Goal: Transaction & Acquisition: Purchase product/service

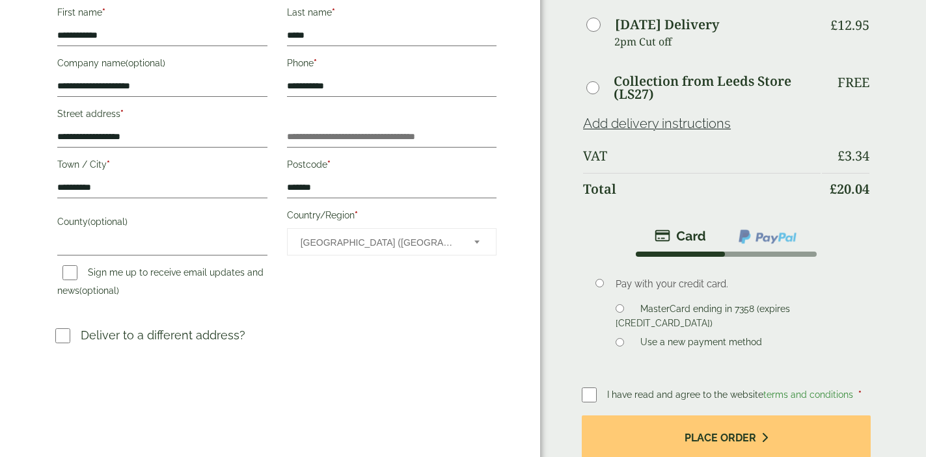
scroll to position [257, 0]
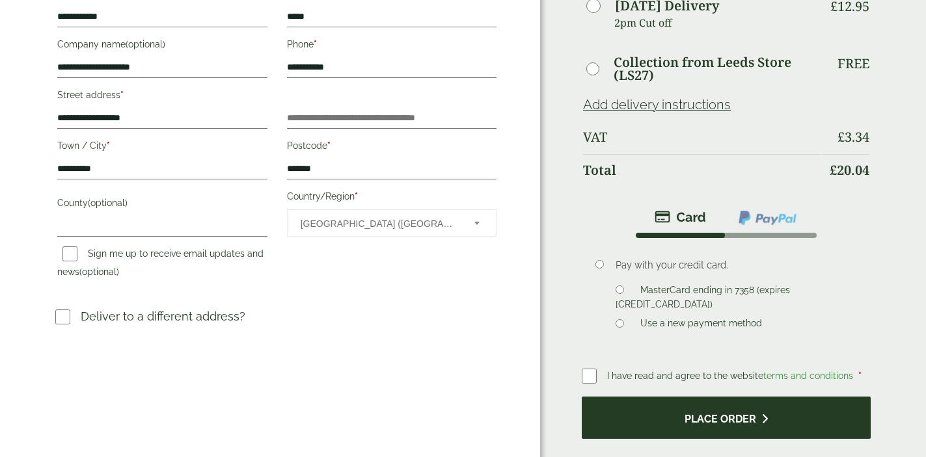
click at [727, 397] on button "Place order" at bounding box center [726, 418] width 289 height 42
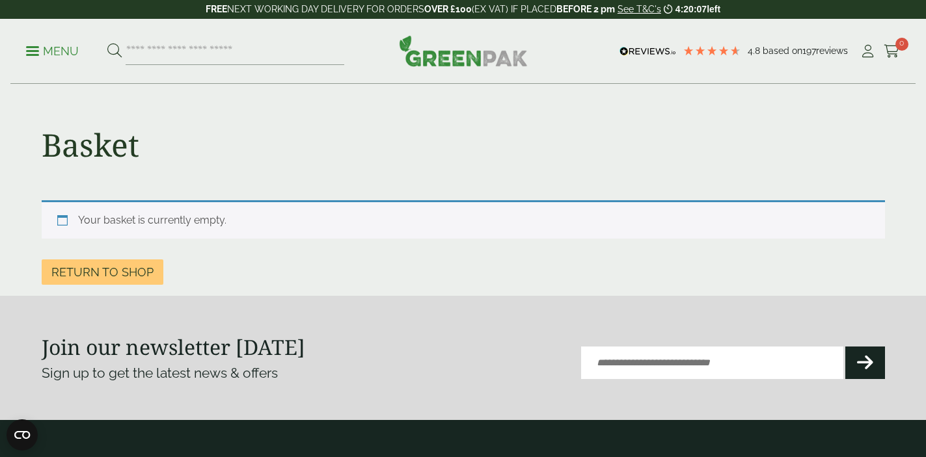
click at [441, 51] on img at bounding box center [463, 50] width 129 height 31
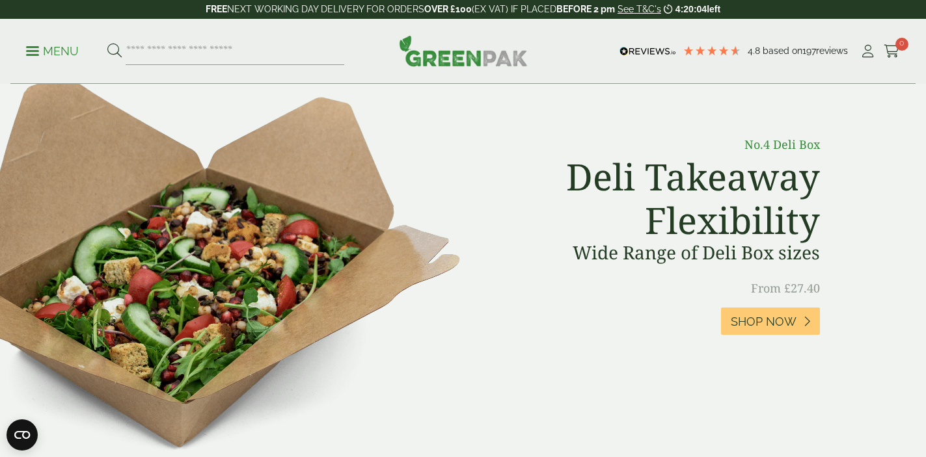
scroll to position [533, 0]
